Goal: Information Seeking & Learning: Learn about a topic

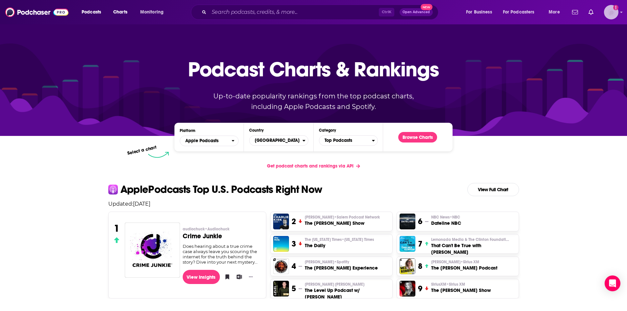
click at [615, 10] on icon "Add a profile image" at bounding box center [615, 7] width 5 height 5
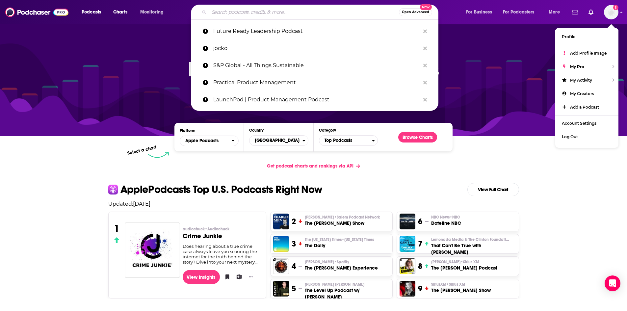
click at [227, 13] on input "Search podcasts, credits, & more..." at bounding box center [304, 12] width 190 height 11
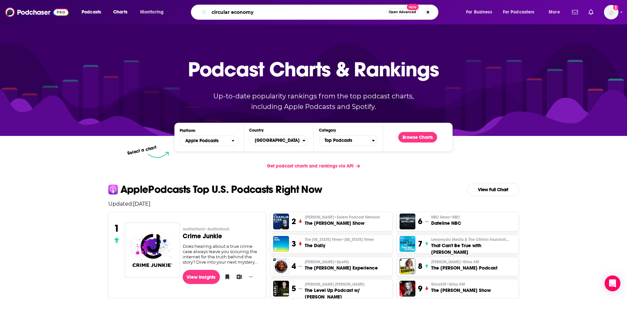
click at [303, 13] on input "circular economy" at bounding box center [297, 12] width 177 height 11
click at [264, 7] on input "circular economy" at bounding box center [297, 12] width 177 height 11
type input "c"
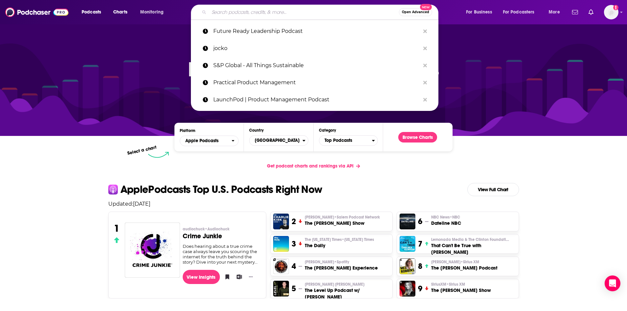
paste input "The Circular Economy Show Podcast"
type input "The Circular Economy Show Podcast"
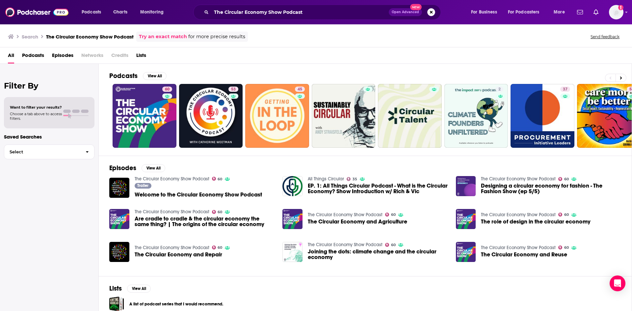
click at [177, 196] on span "Welcome to the Circular Economy Show Podcast" at bounding box center [198, 195] width 127 height 6
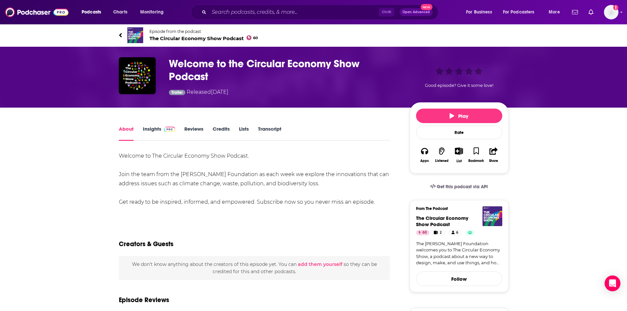
click at [154, 132] on link "Insights" at bounding box center [159, 133] width 33 height 15
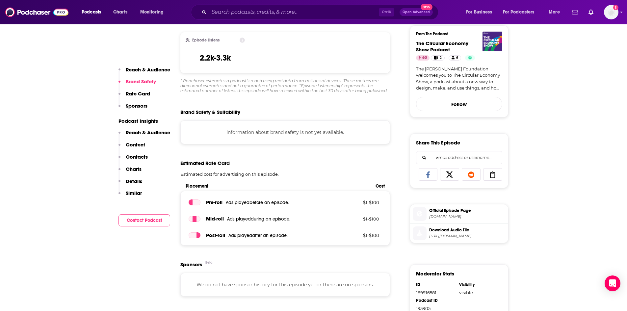
scroll to position [138, 0]
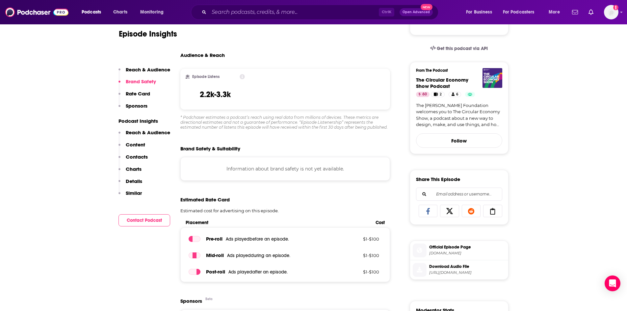
click at [315, 148] on div "Brand Safety & Suitability" at bounding box center [285, 148] width 210 height 6
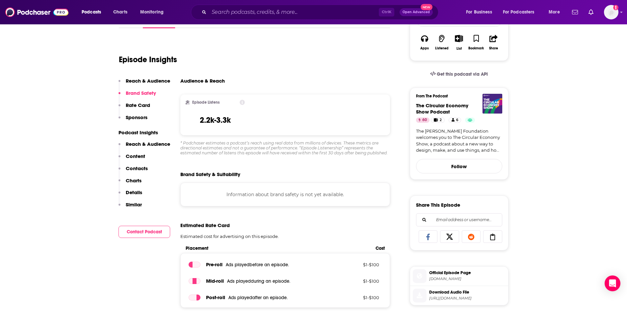
scroll to position [112, 0]
click at [300, 235] on p "Estimated cost for advertising on this episode." at bounding box center [285, 236] width 210 height 5
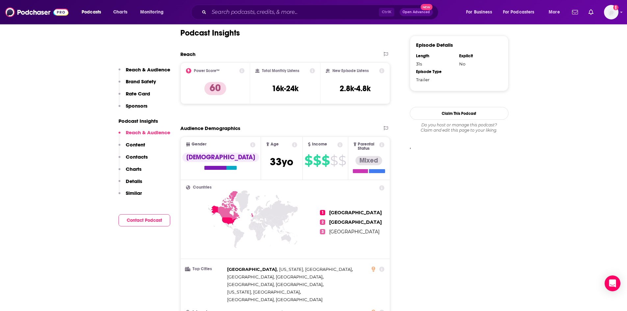
scroll to position [476, 0]
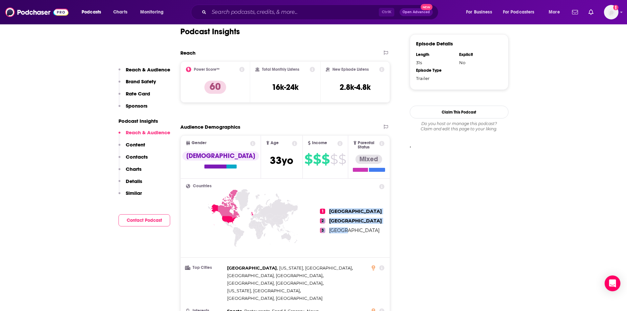
drag, startPoint x: 324, startPoint y: 206, endPoint x: 349, endPoint y: 229, distance: 33.5
click at [349, 229] on ul "1 [GEOGRAPHIC_DATA] 2 [GEOGRAPHIC_DATA] 3 [GEOGRAPHIC_DATA]" at bounding box center [352, 221] width 65 height 74
copy ul "United States 2 [GEOGRAPHIC_DATA] 3 [GEOGRAPHIC_DATA]"
